Goal: Task Accomplishment & Management: Manage account settings

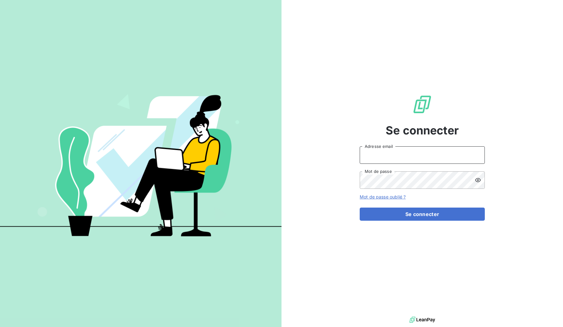
click at [428, 159] on input "Adresse email" at bounding box center [422, 155] width 125 height 18
type input "[EMAIL_ADDRESS][DOMAIN_NAME]"
click at [442, 215] on button "Se connecter" at bounding box center [422, 214] width 125 height 13
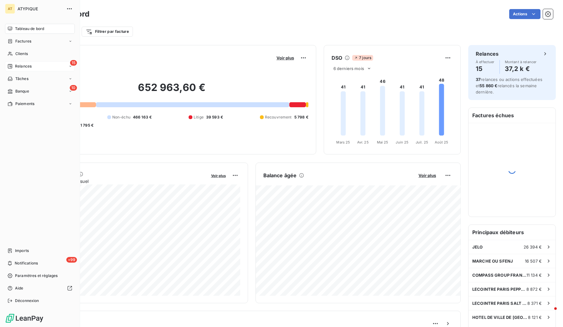
click at [14, 64] on div "Relances" at bounding box center [20, 67] width 24 height 6
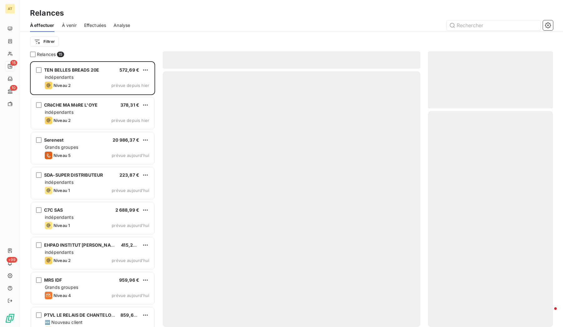
scroll to position [266, 125]
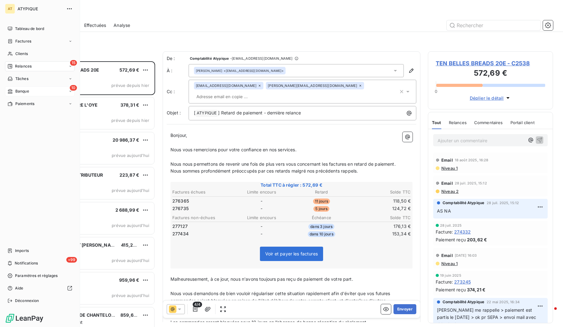
click at [23, 89] on span "Banque" at bounding box center [22, 92] width 14 height 6
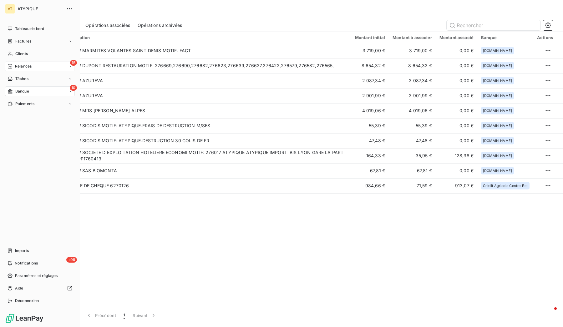
click at [13, 62] on div "15 Relances" at bounding box center [40, 66] width 70 height 10
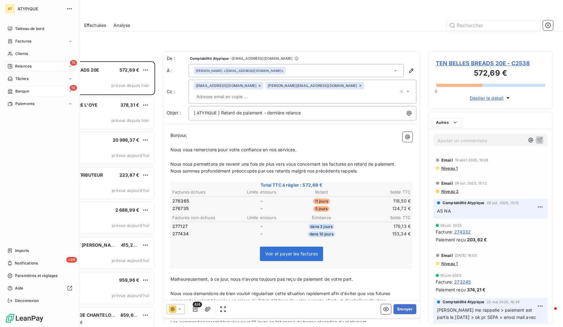
scroll to position [266, 125]
click at [18, 89] on span "Banque" at bounding box center [22, 92] width 14 height 6
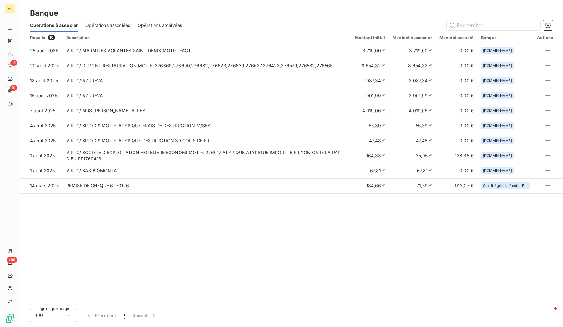
click at [179, 249] on div "Reçu le 10 Description Montant initial Montant à associer Montant associé Banqu…" at bounding box center [291, 168] width 543 height 272
click at [261, 232] on div "Reçu le 10 Description Montant initial Montant à associer Montant associé Banqu…" at bounding box center [291, 168] width 543 height 272
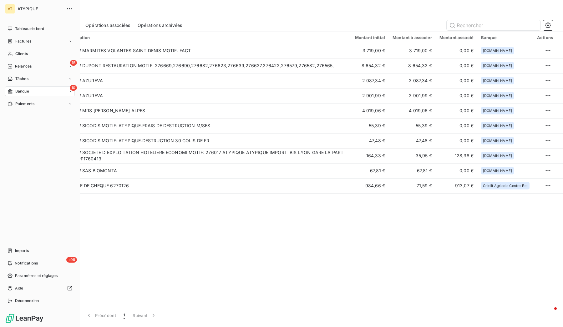
click at [27, 87] on div "10 Banque" at bounding box center [40, 91] width 70 height 10
click at [10, 89] on icon at bounding box center [10, 91] width 5 height 5
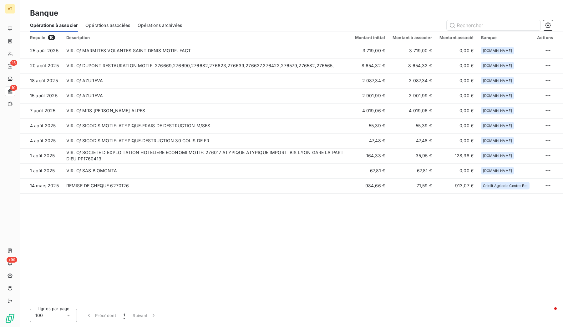
click at [186, 225] on div "Reçu le 10 Description Montant initial Montant à associer Montant associé Banqu…" at bounding box center [291, 168] width 543 height 272
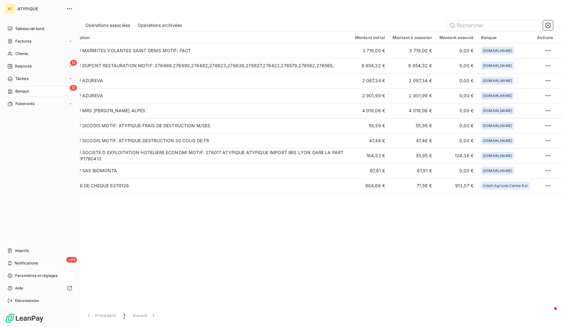
click at [36, 271] on div "Paramètres et réglages" at bounding box center [40, 276] width 70 height 10
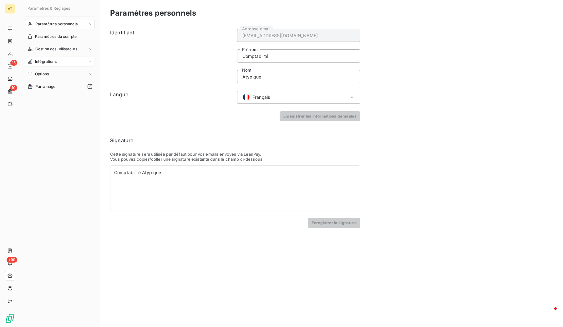
click at [50, 60] on span "Intégrations" at bounding box center [46, 62] width 22 height 6
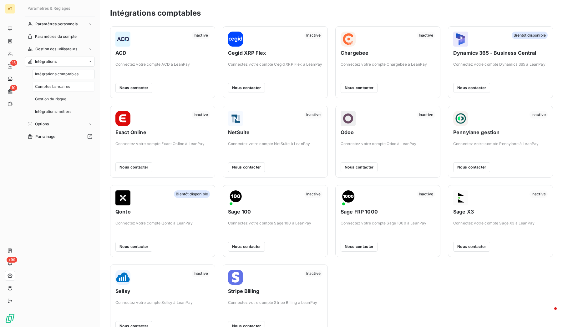
click at [54, 85] on span "Comptes bancaires" at bounding box center [52, 87] width 35 height 6
